Goal: Book appointment/travel/reservation

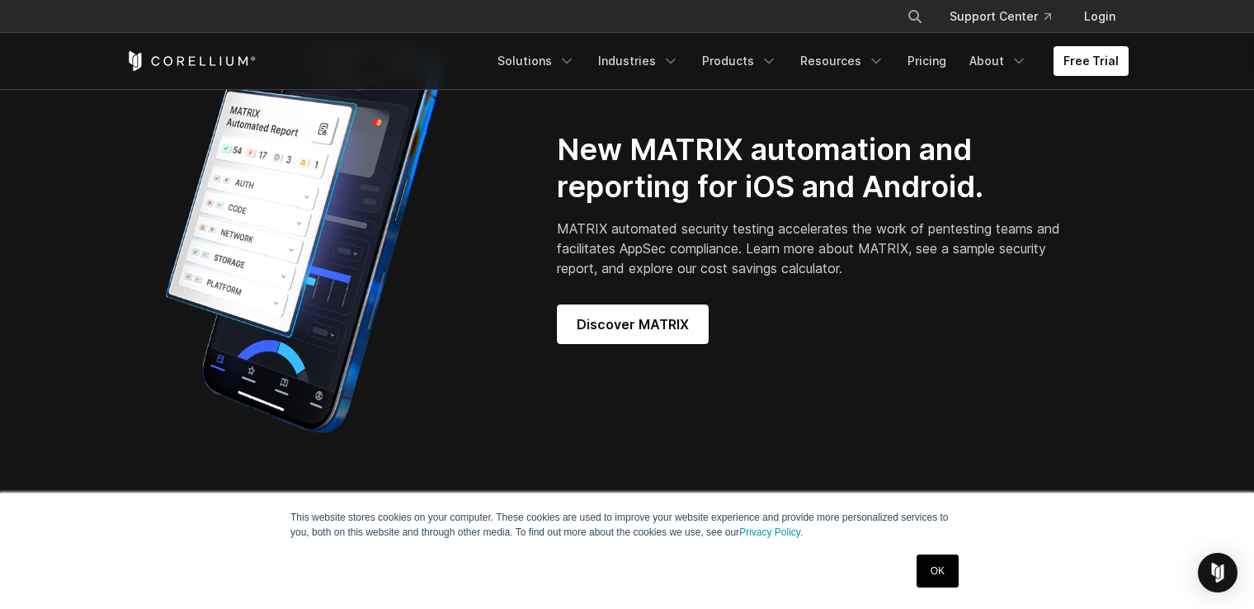
scroll to position [1372, 0]
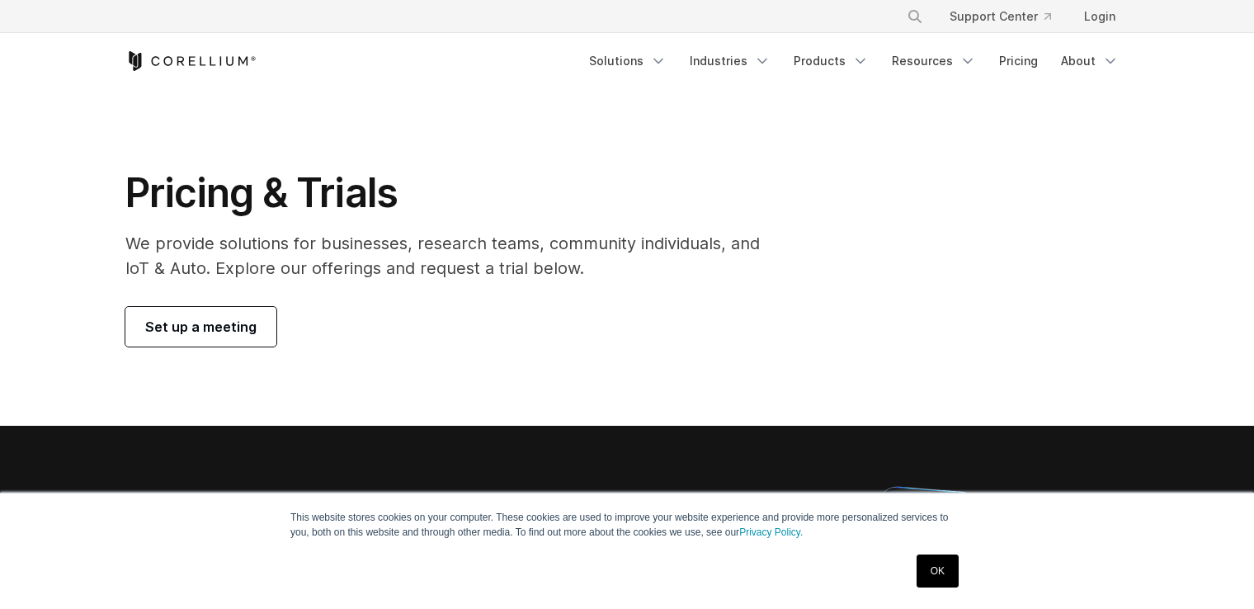
click at [227, 309] on link "Set up a meeting" at bounding box center [200, 327] width 151 height 40
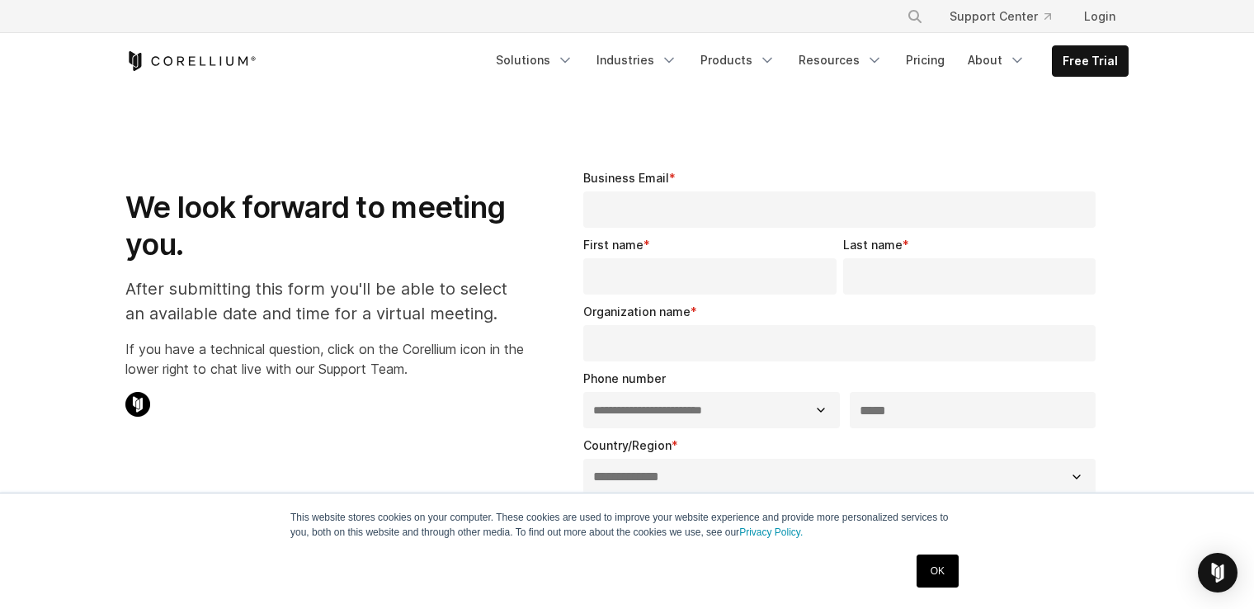
select select "**"
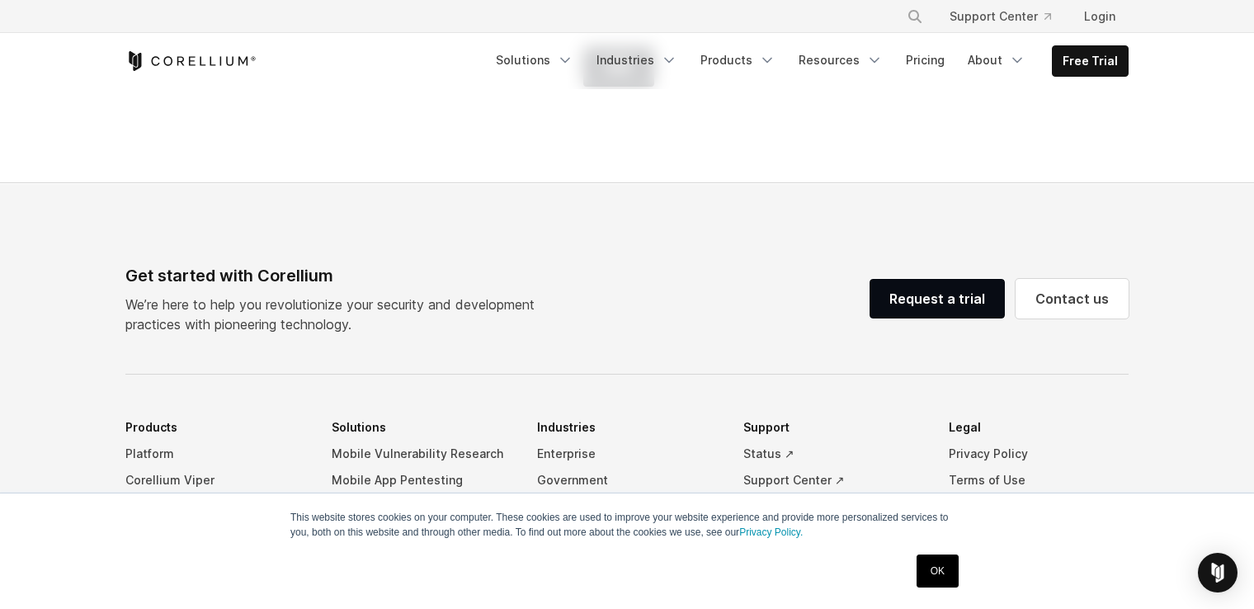
scroll to position [1168, 0]
